Goal: Navigation & Orientation: Find specific page/section

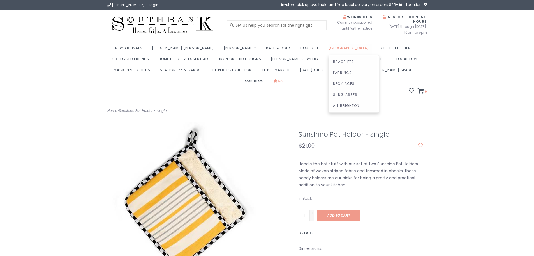
click at [329, 48] on link "[GEOGRAPHIC_DATA]" at bounding box center [350, 49] width 43 height 11
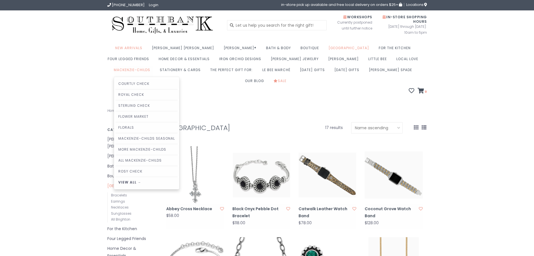
click at [153, 66] on link "MacKenzie-Childs" at bounding box center [133, 71] width 39 height 11
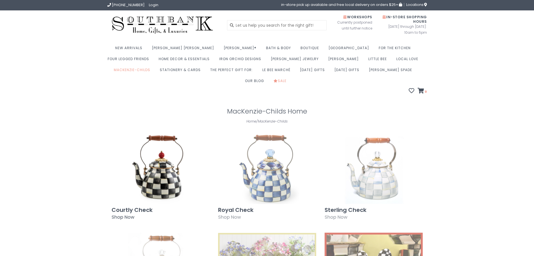
click at [161, 164] on img at bounding box center [161, 168] width 98 height 71
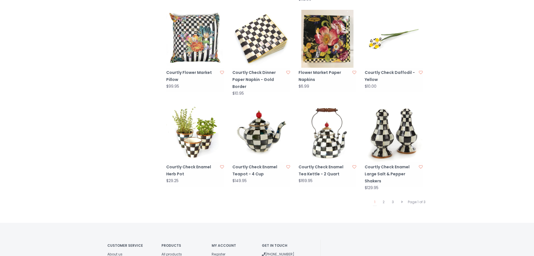
scroll to position [505, 0]
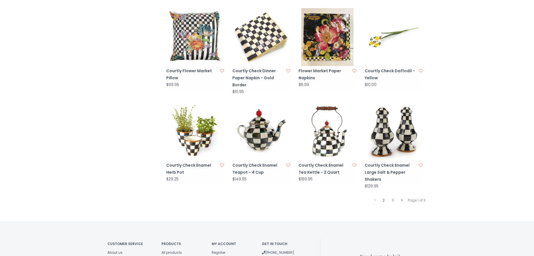
click at [383, 196] on link "2" at bounding box center [383, 199] width 5 height 7
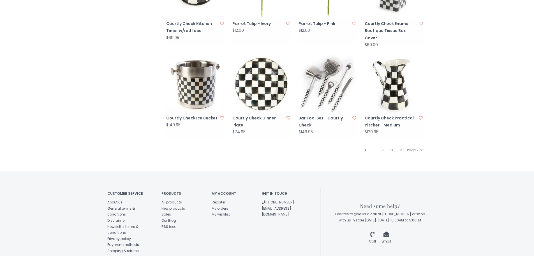
scroll to position [561, 0]
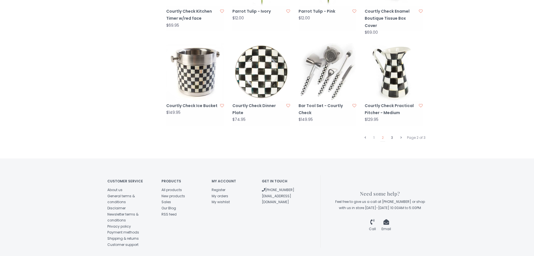
click at [392, 134] on link "3" at bounding box center [392, 137] width 5 height 7
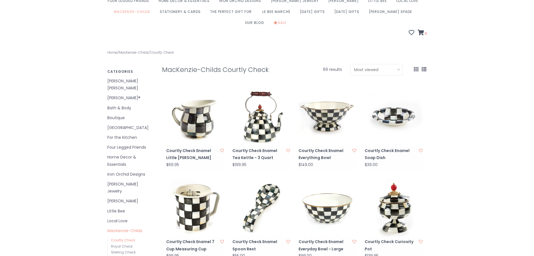
scroll to position [140, 0]
